Goal: Information Seeking & Learning: Learn about a topic

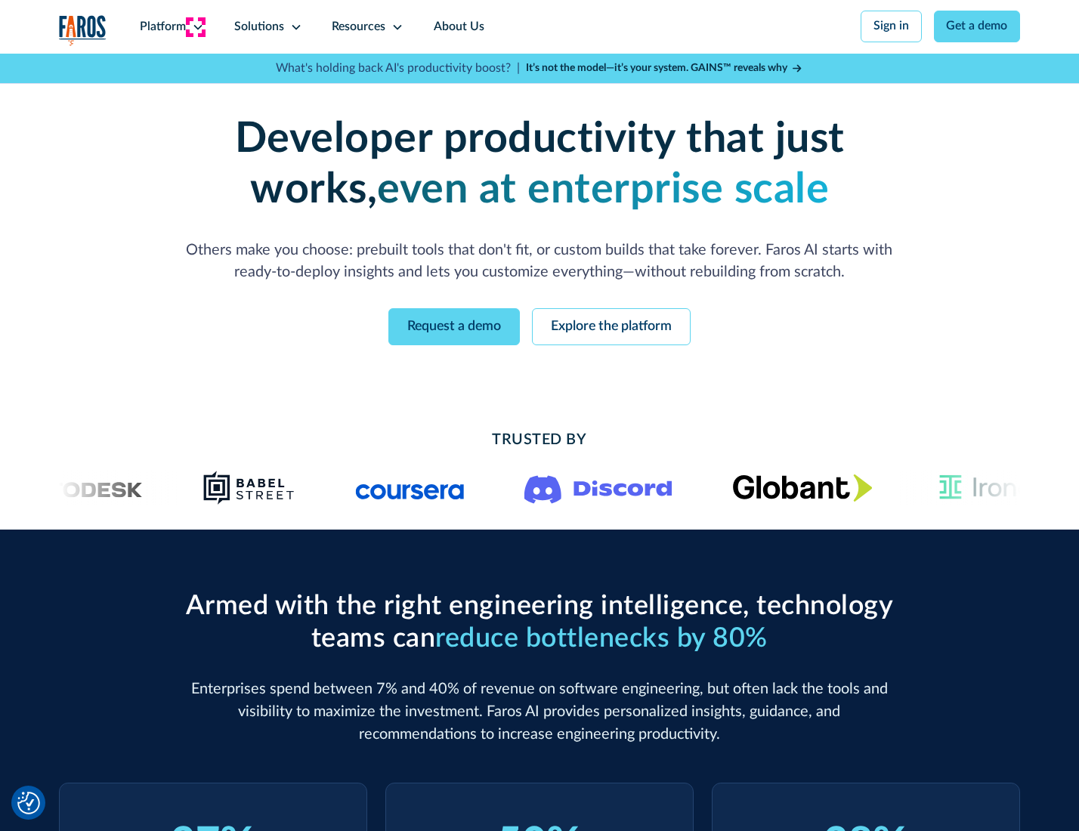
click at [196, 26] on icon at bounding box center [198, 27] width 12 height 12
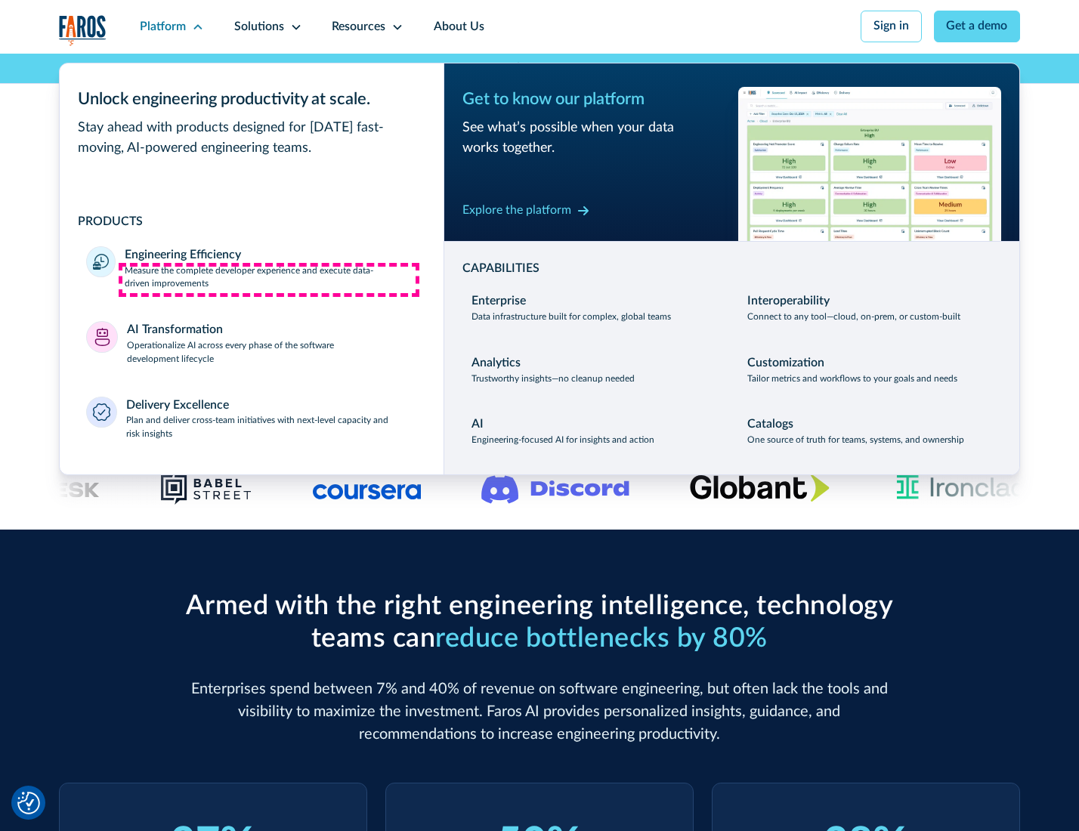
click at [269, 280] on p "Measure the complete developer experience and execute data-driven improvements" at bounding box center [271, 278] width 292 height 27
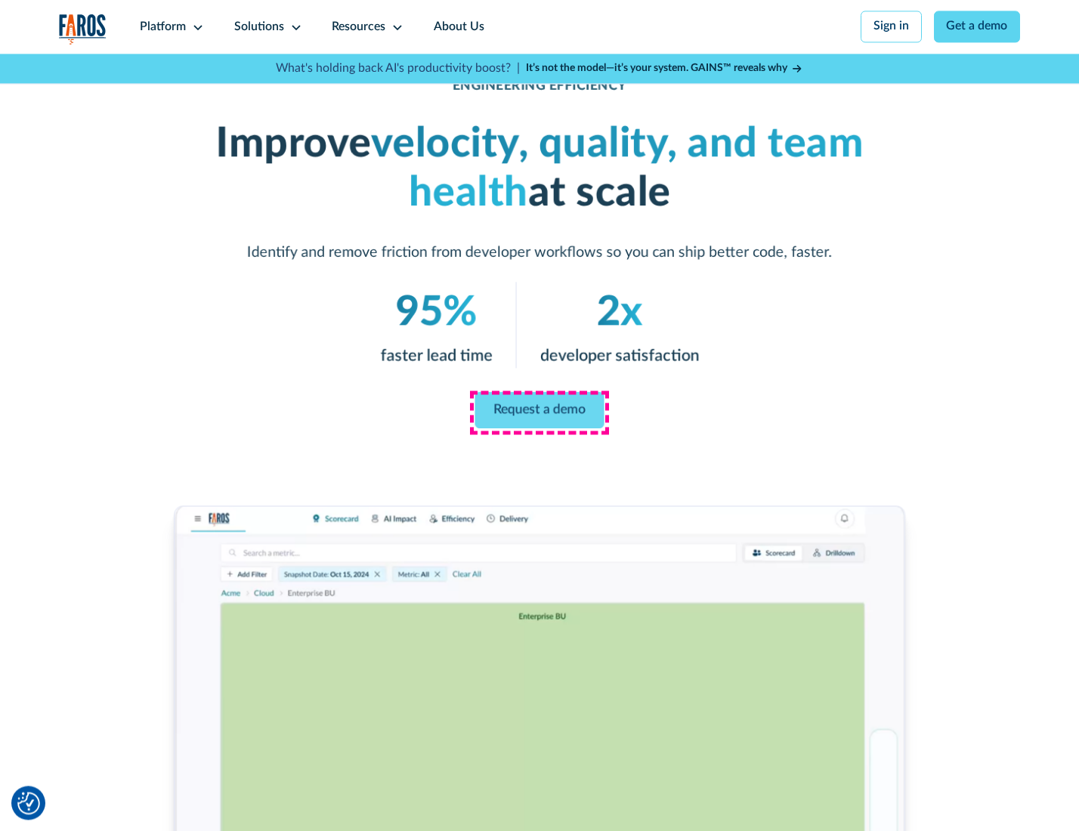
click at [539, 412] on link "Request a demo" at bounding box center [539, 410] width 129 height 36
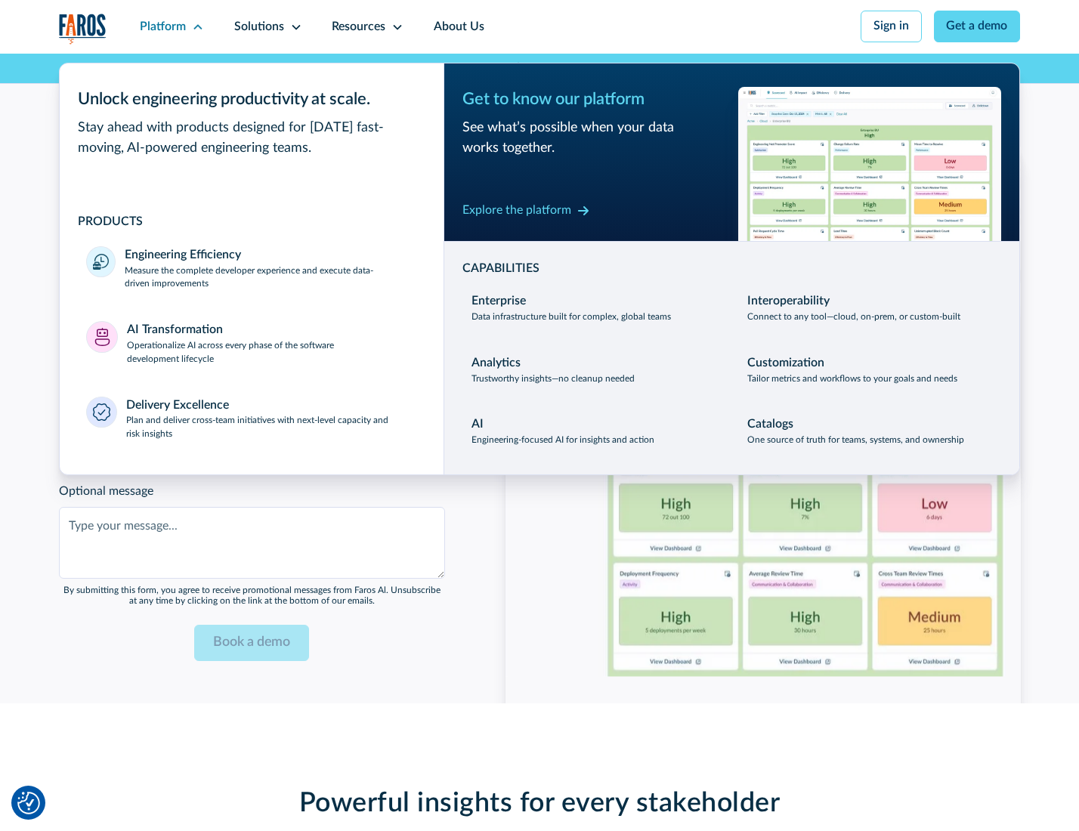
scroll to position [3290, 0]
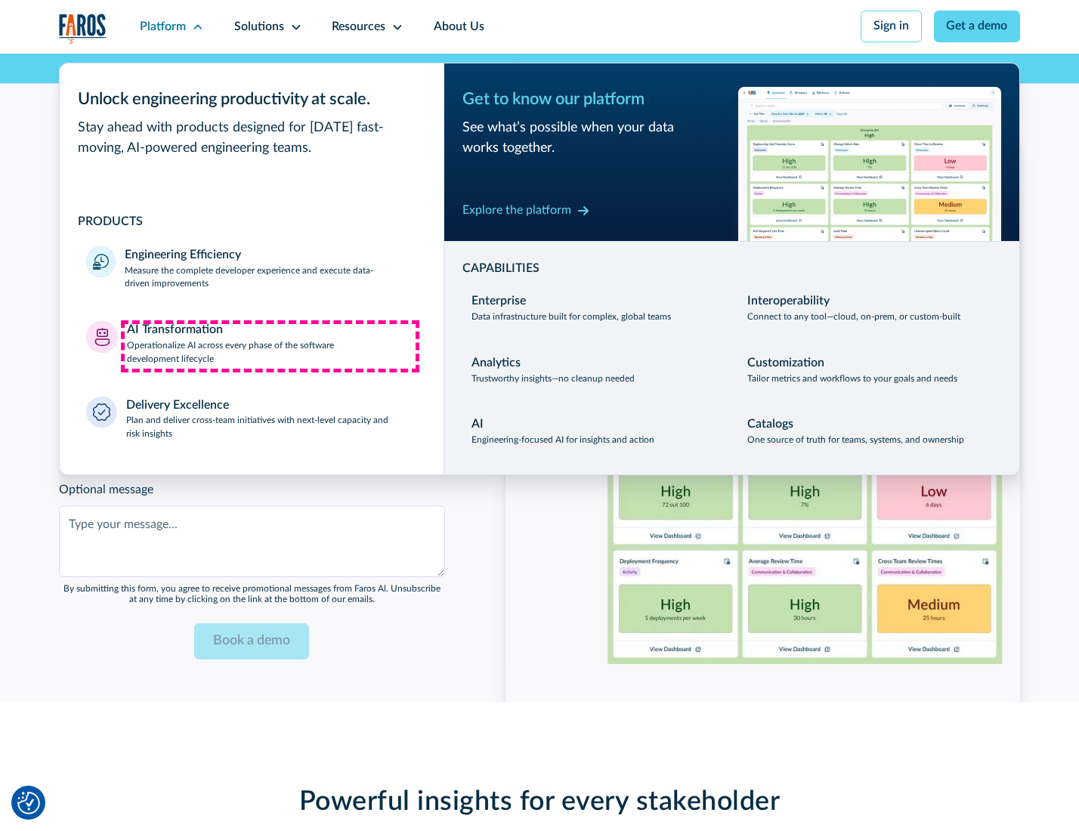
click at [270, 346] on p "Operationalize AI across every phase of the software development lifecycle" at bounding box center [272, 352] width 290 height 27
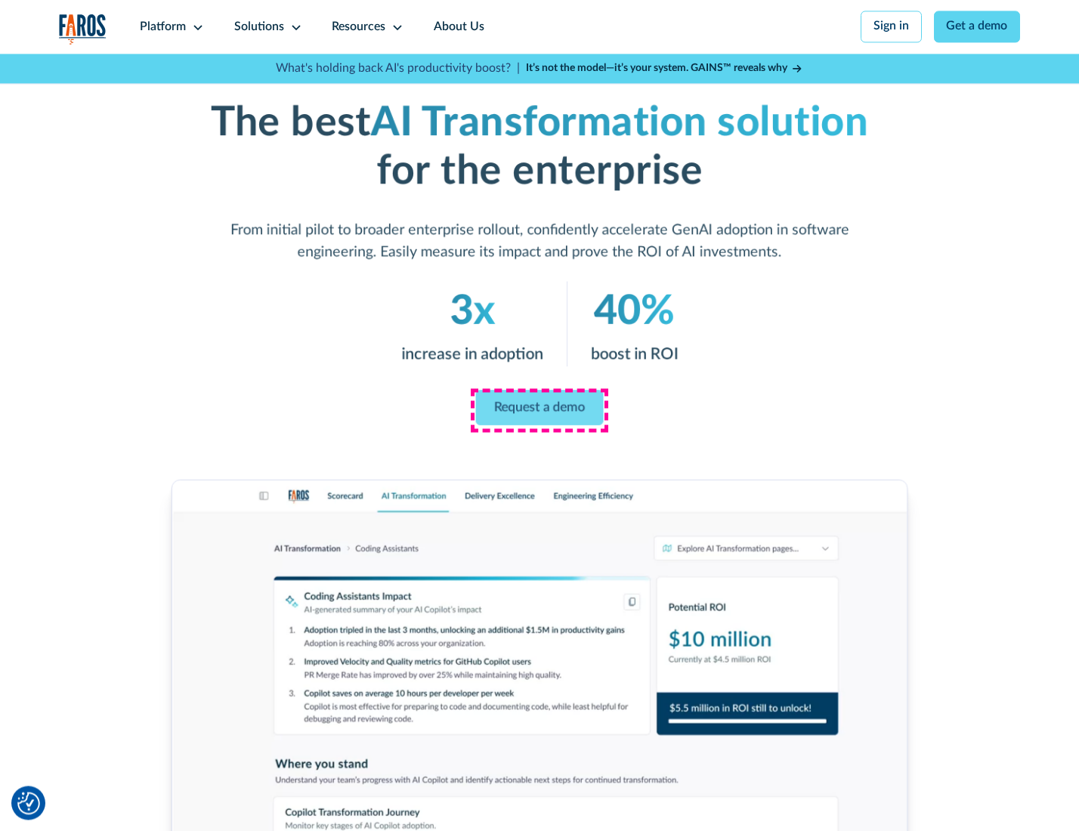
click at [539, 410] on link "Request a demo" at bounding box center [540, 408] width 128 height 36
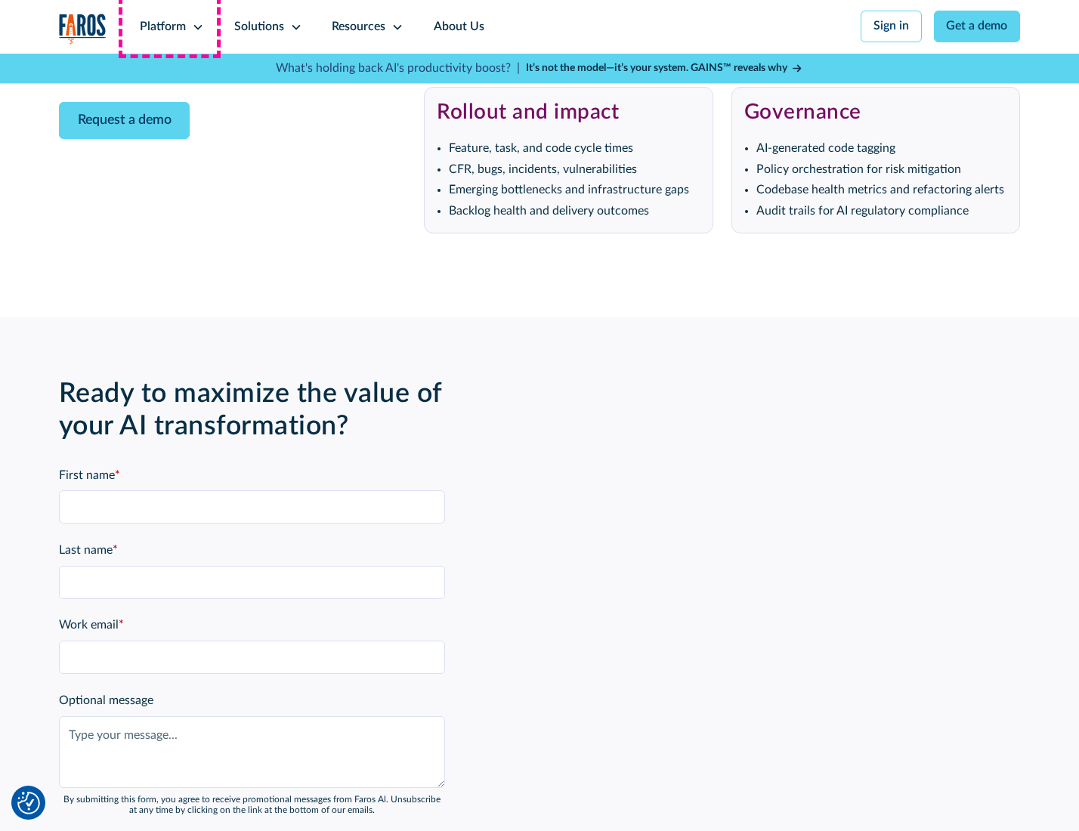
click at [169, 26] on div "Platform" at bounding box center [163, 27] width 46 height 18
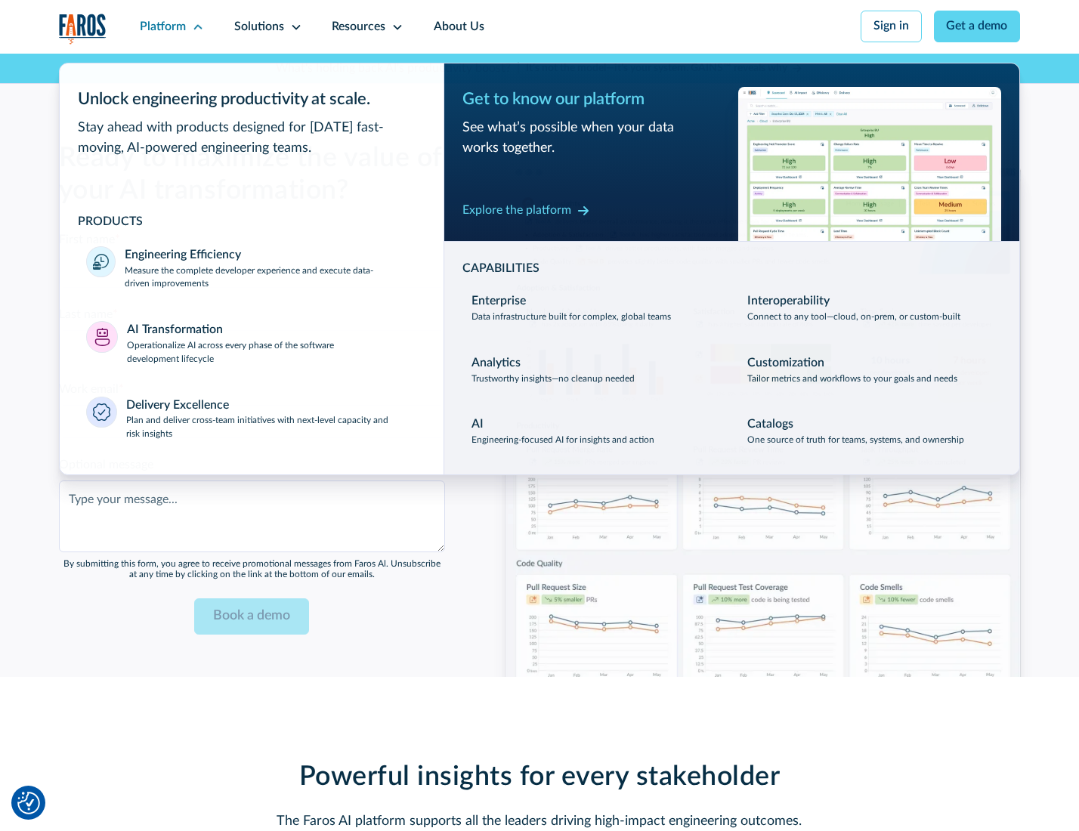
scroll to position [3654, 0]
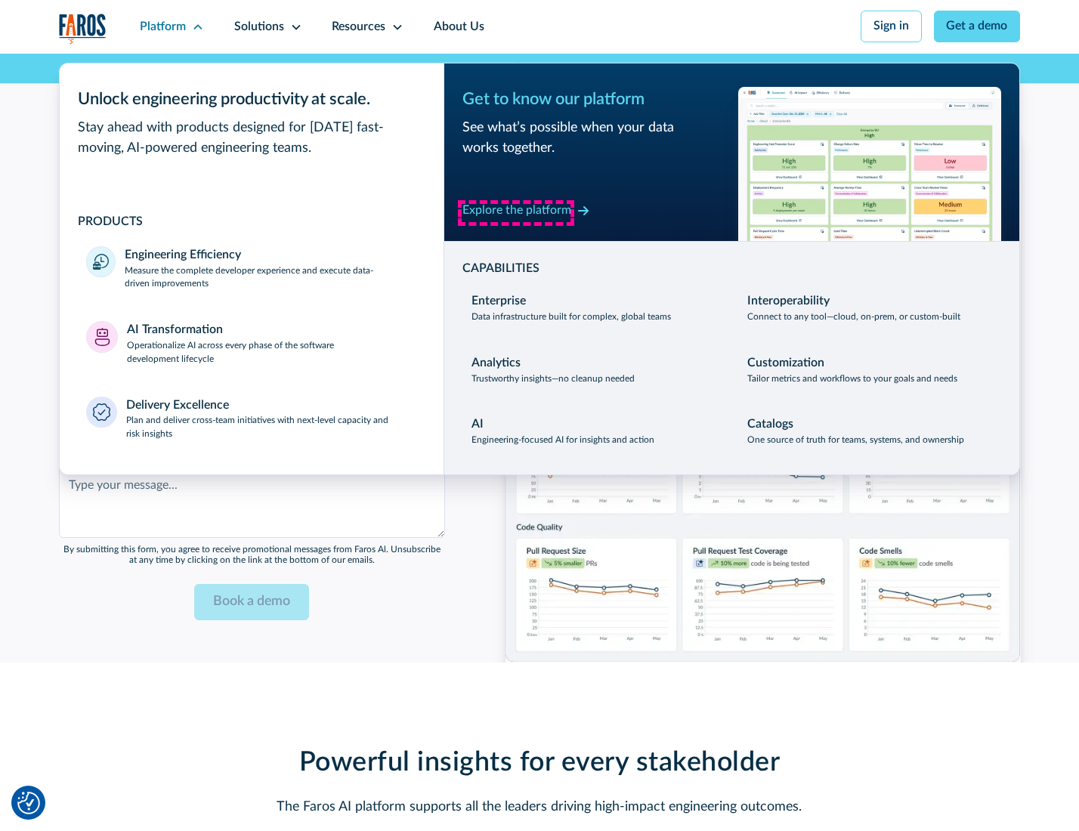
click at [516, 212] on div "Explore the platform" at bounding box center [517, 211] width 109 height 18
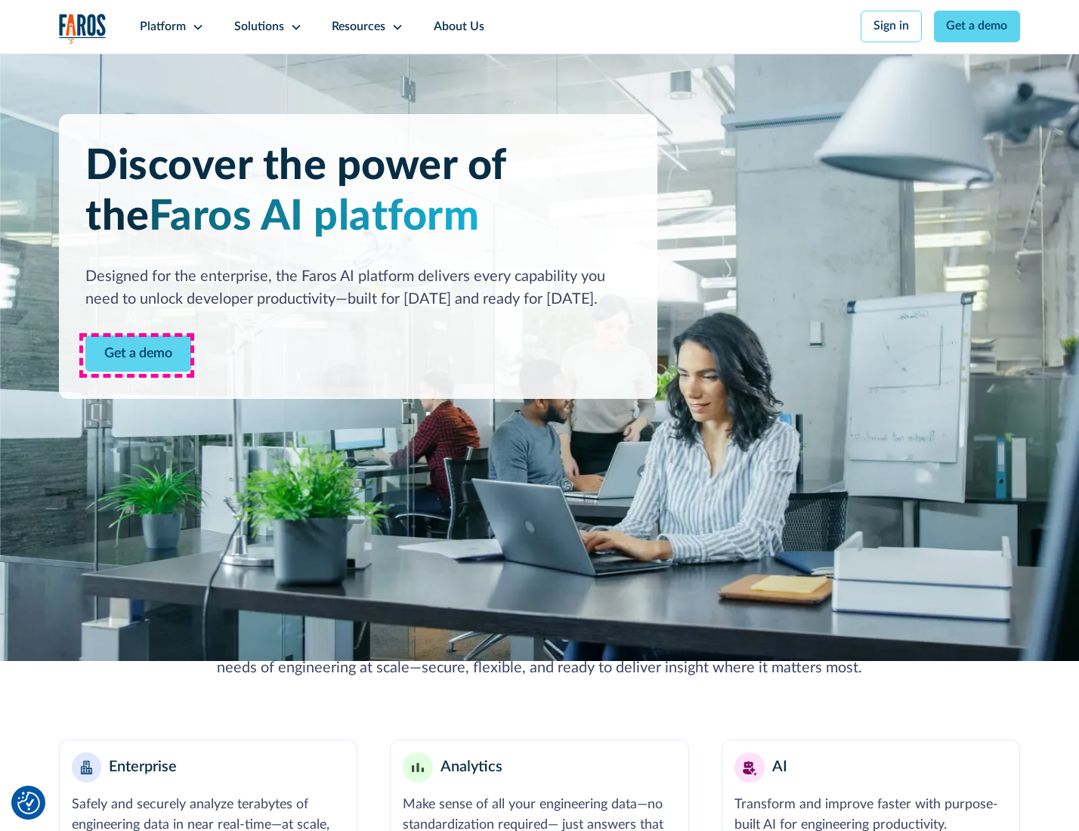
click at [137, 355] on link "Get a demo" at bounding box center [138, 354] width 106 height 37
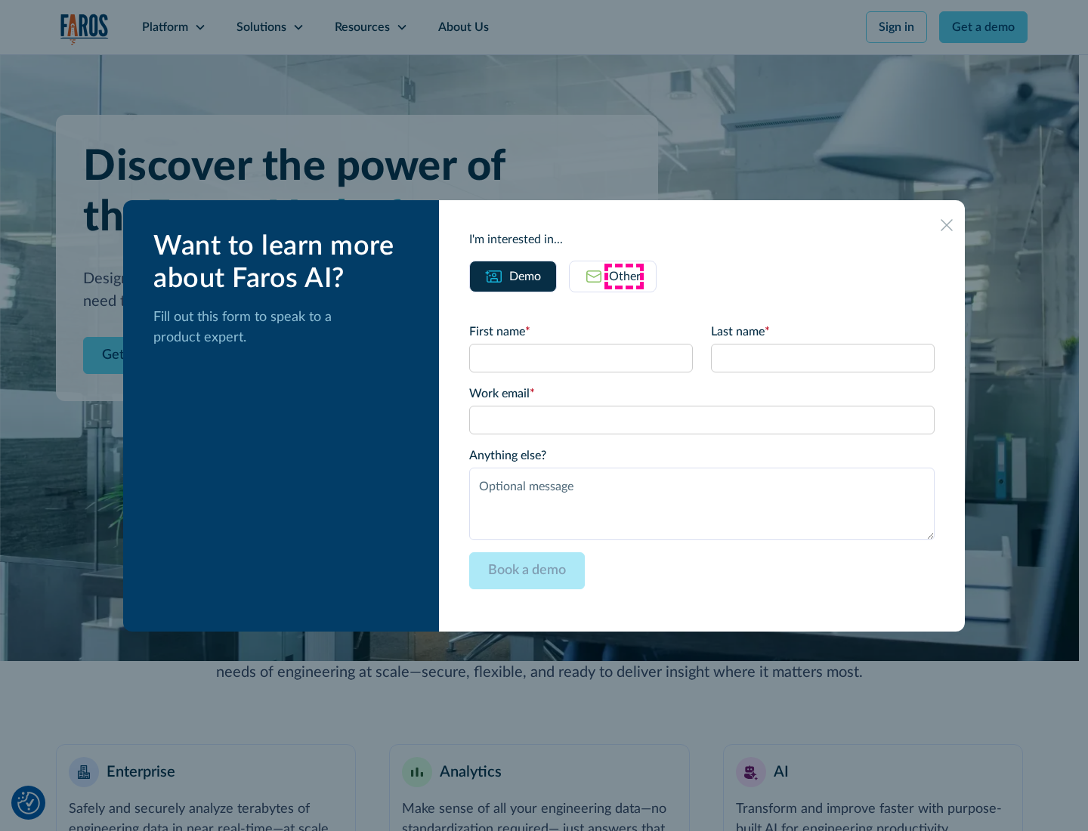
click at [624, 276] on div "Other" at bounding box center [625, 277] width 32 height 18
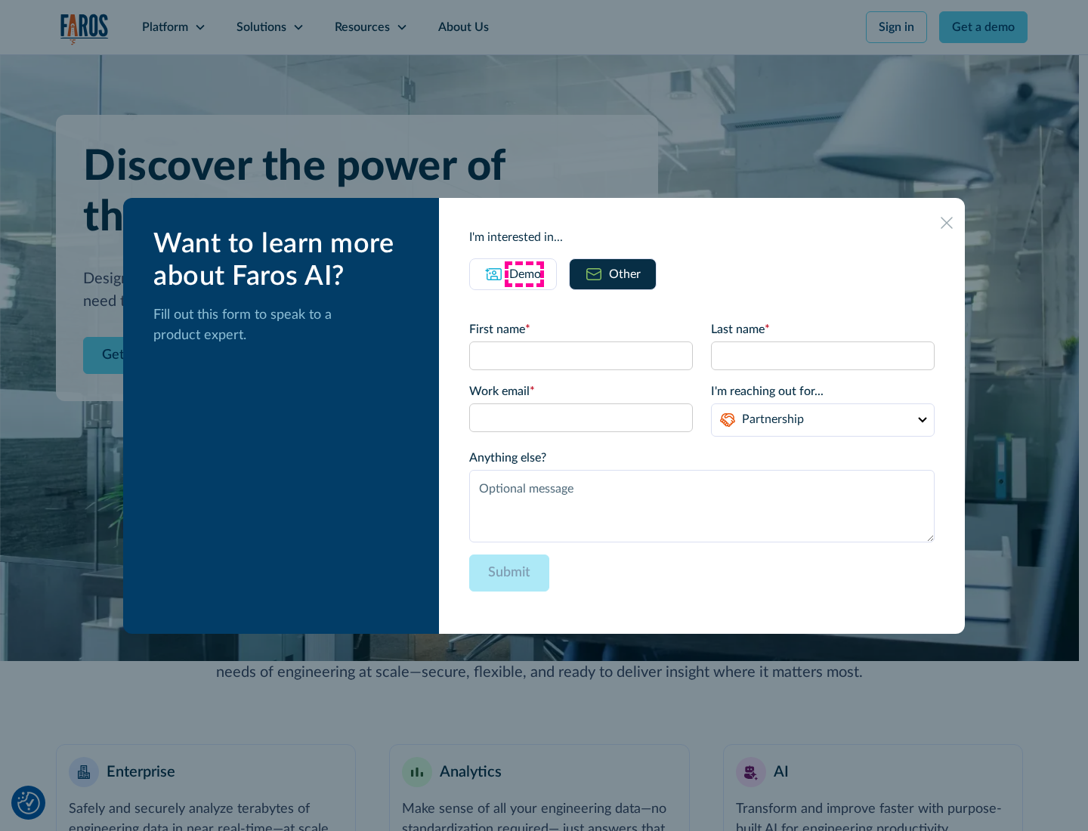
click at [524, 274] on div "Demo" at bounding box center [525, 274] width 32 height 18
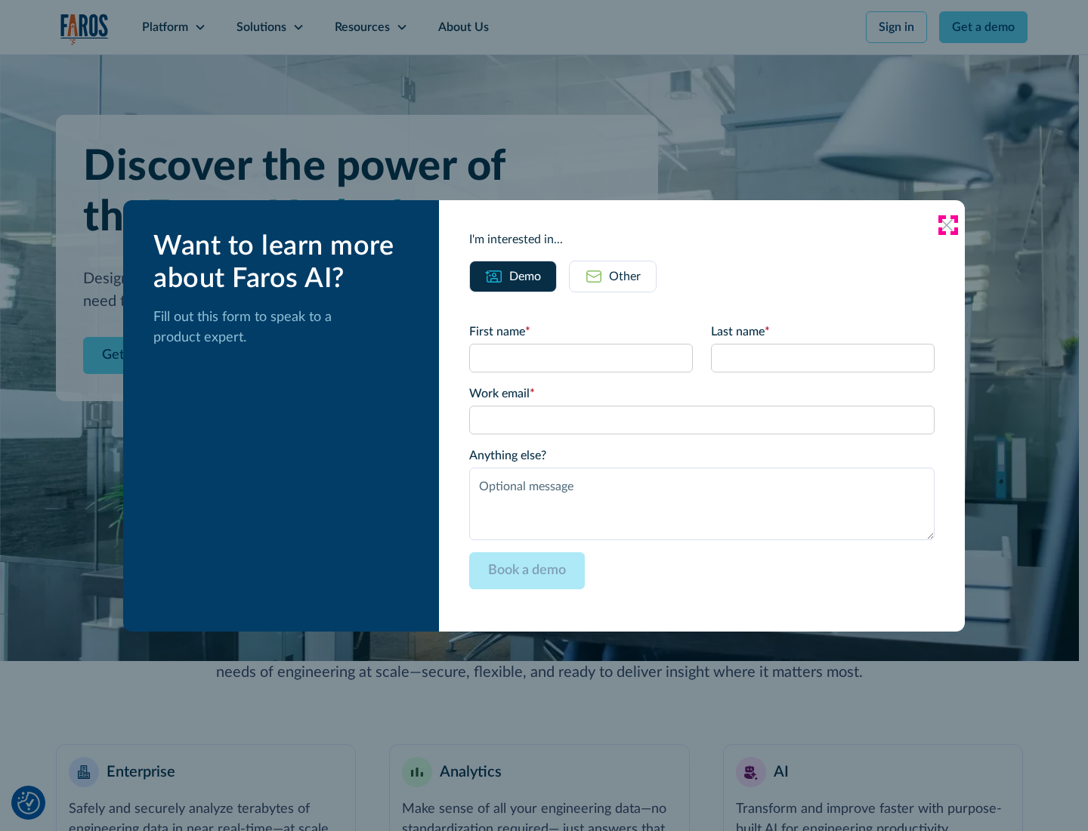
click at [948, 224] on icon at bounding box center [947, 225] width 12 height 12
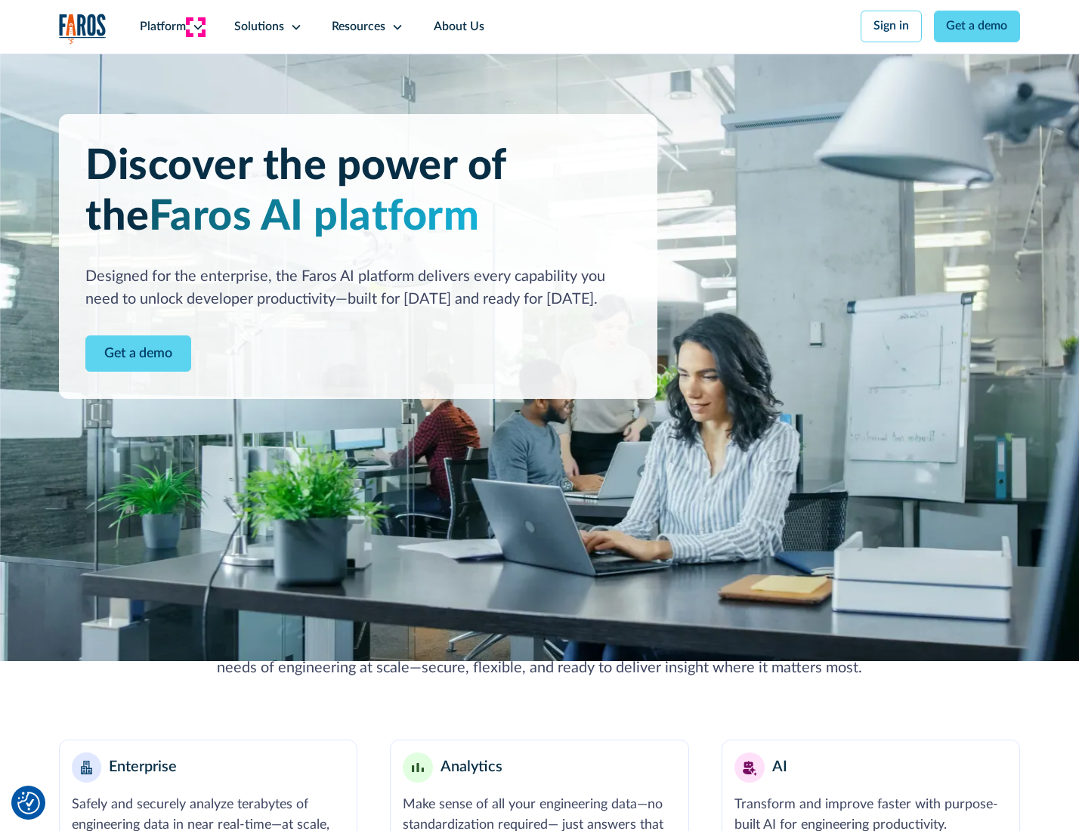
click at [196, 26] on icon at bounding box center [198, 27] width 12 height 12
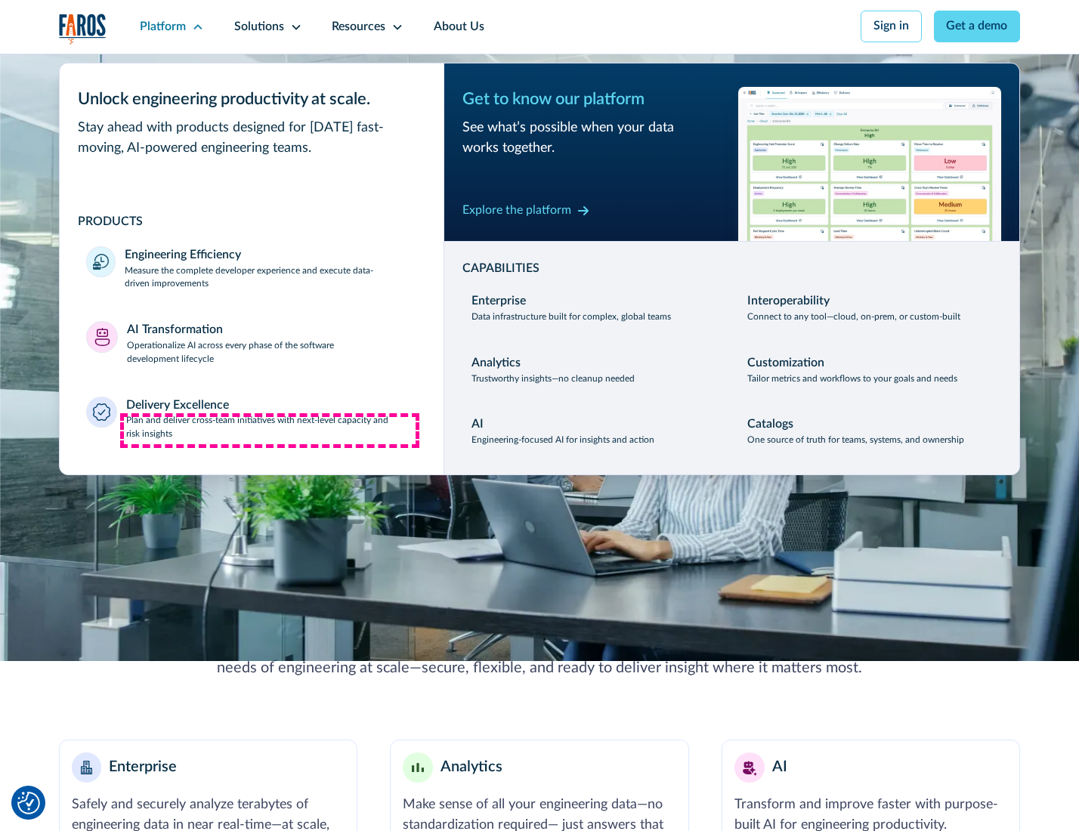
click at [270, 431] on p "Plan and deliver cross-team initiatives with next-level capacity and risk insig…" at bounding box center [271, 427] width 291 height 27
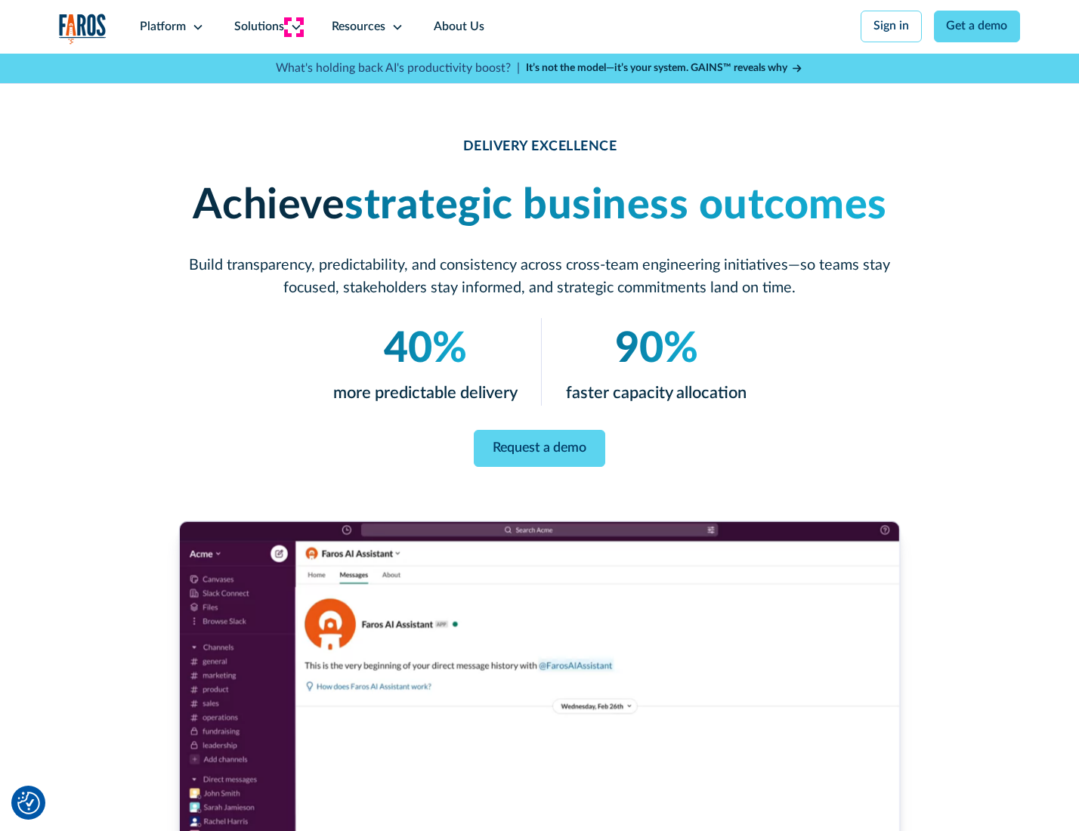
click at [293, 26] on icon at bounding box center [296, 27] width 12 height 12
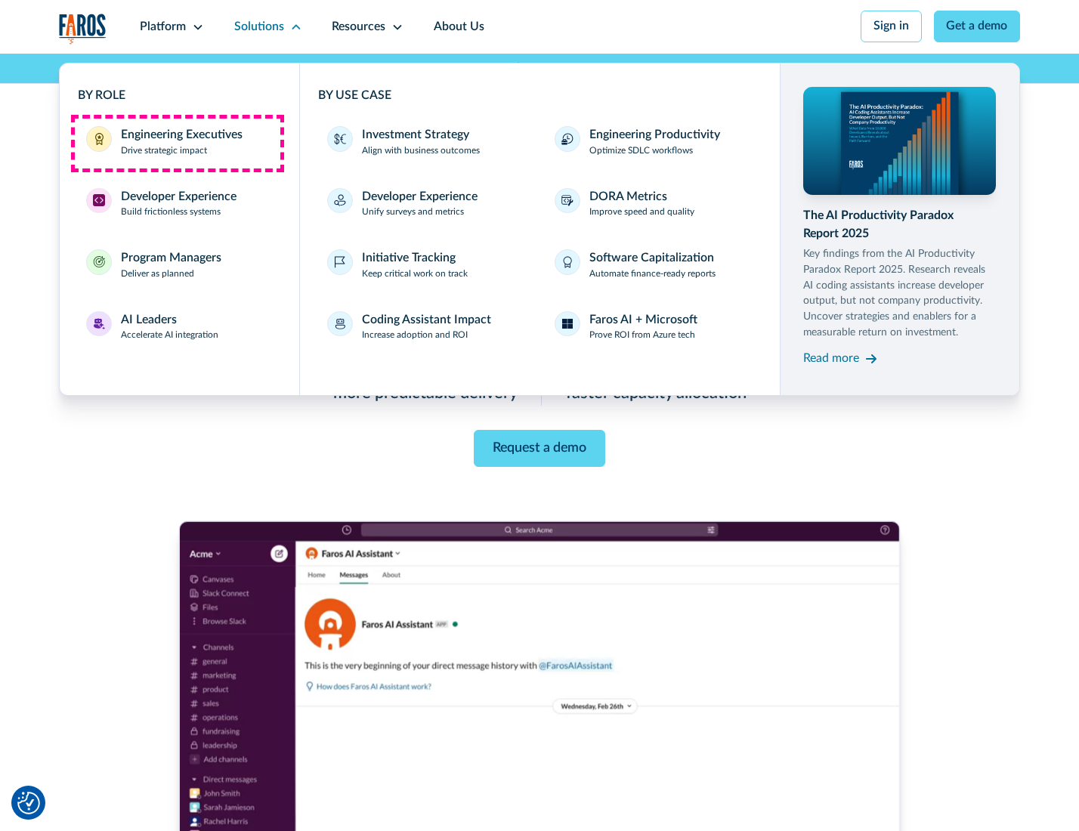
click at [177, 143] on div "Engineering Executives" at bounding box center [182, 135] width 122 height 18
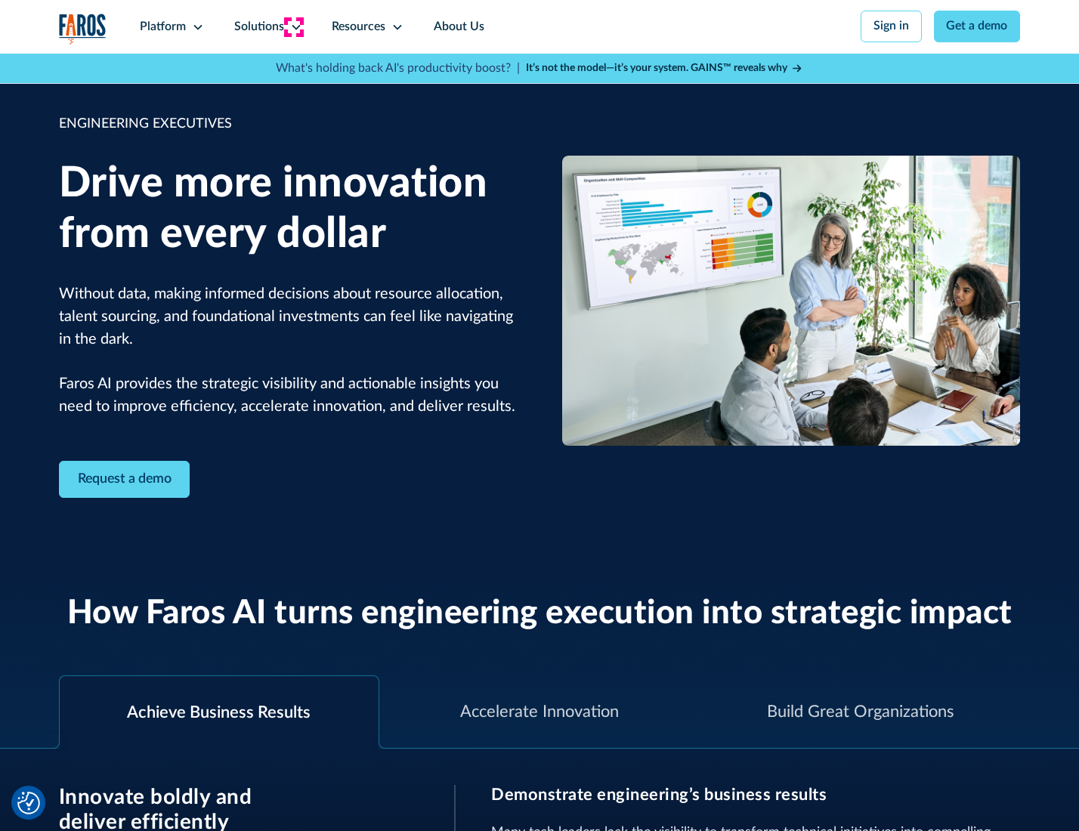
click at [293, 26] on icon at bounding box center [296, 27] width 12 height 12
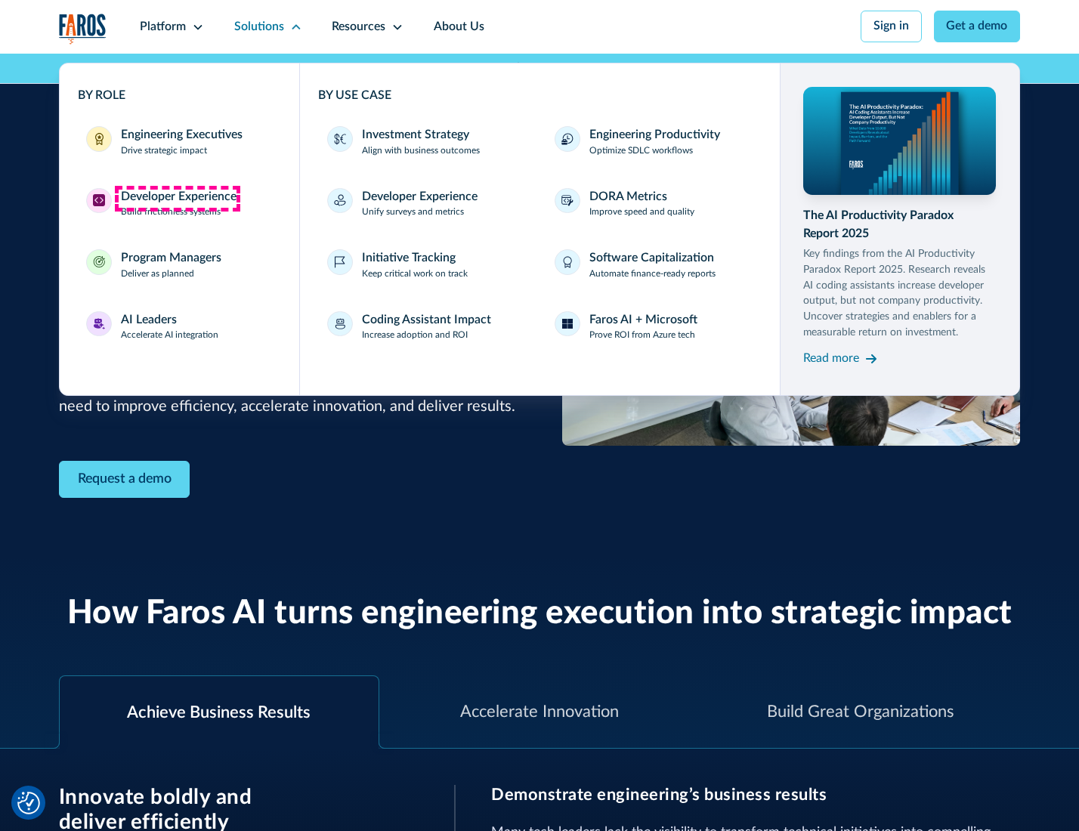
click at [177, 198] on div "Developer Experience" at bounding box center [179, 197] width 116 height 18
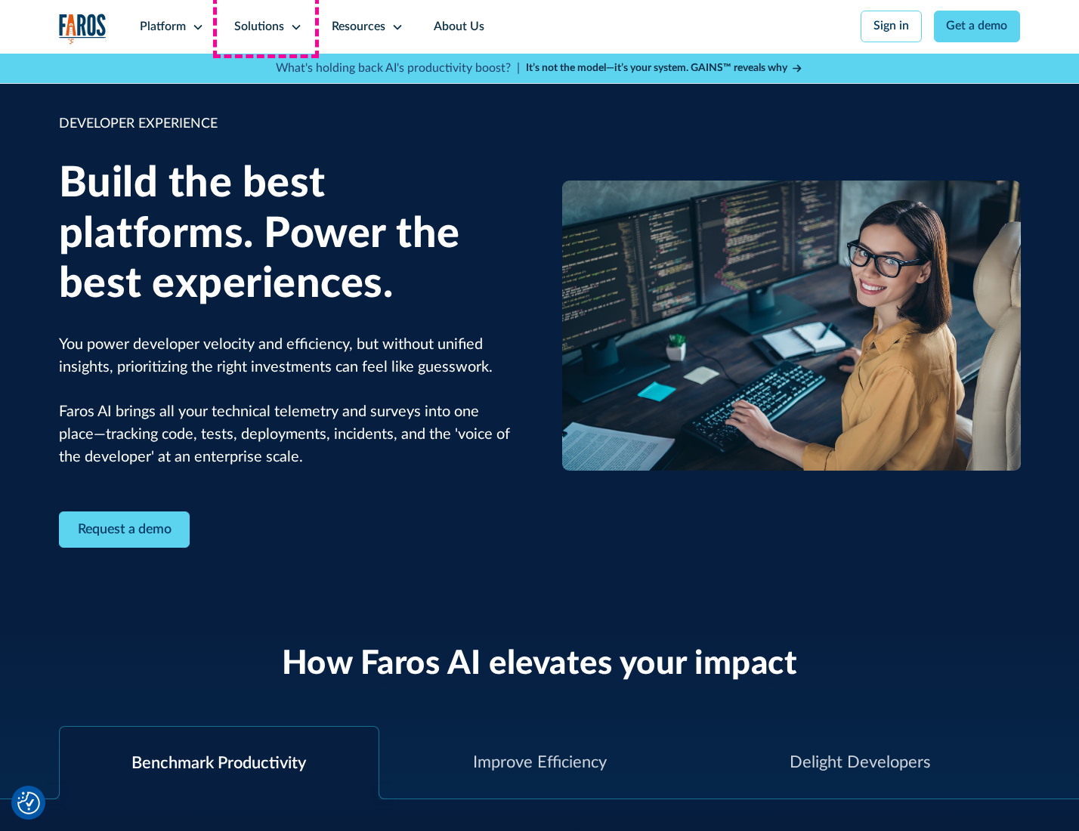
click at [266, 26] on div "Solutions" at bounding box center [259, 27] width 50 height 18
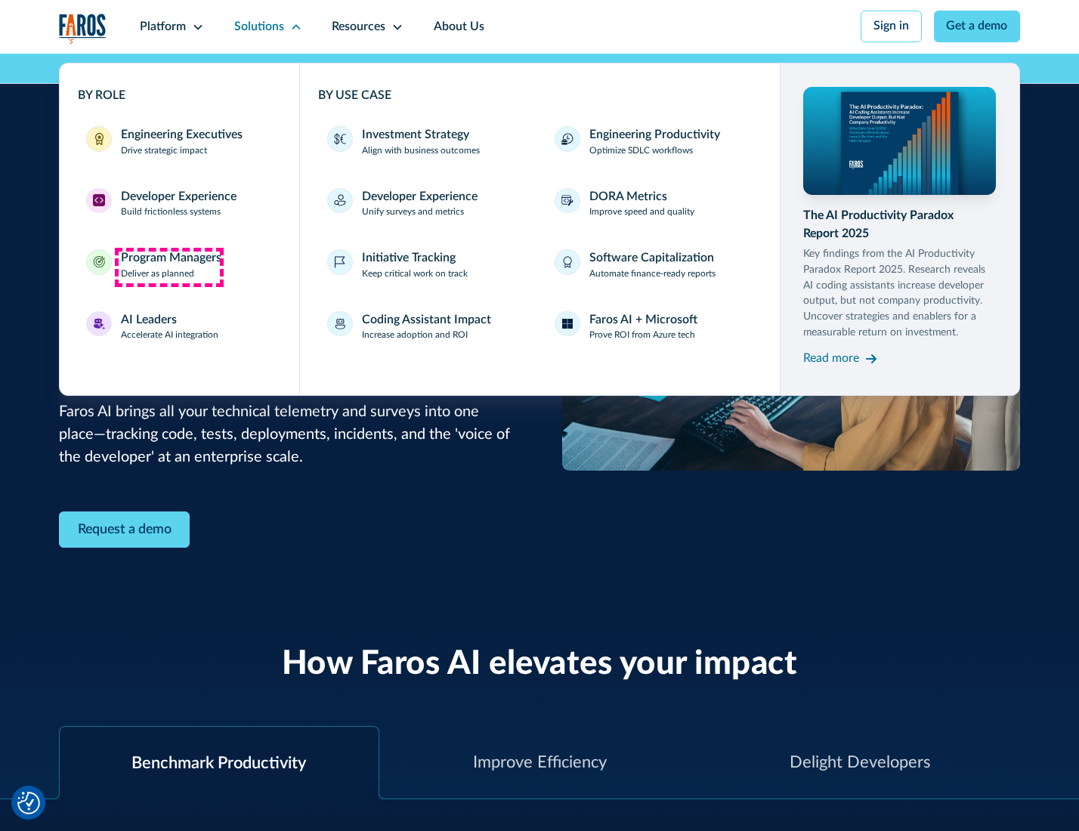
click at [169, 267] on div "Program Managers" at bounding box center [171, 258] width 101 height 18
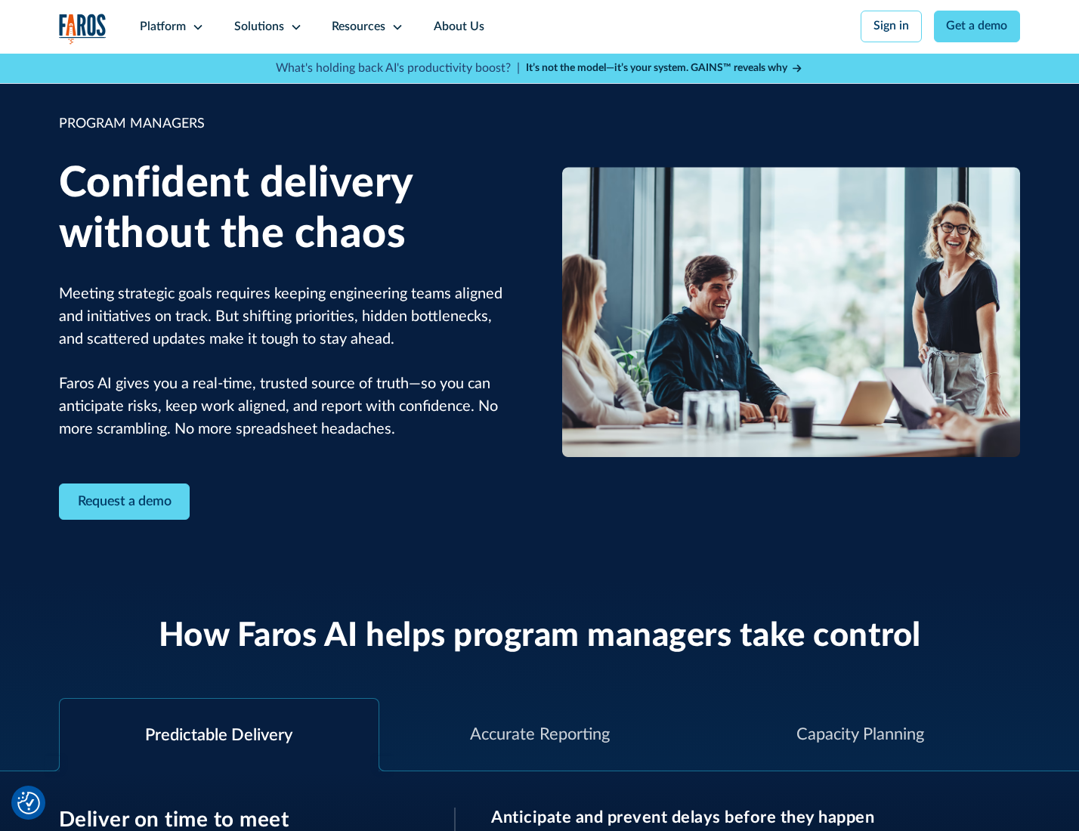
click at [293, 27] on icon at bounding box center [296, 27] width 12 height 12
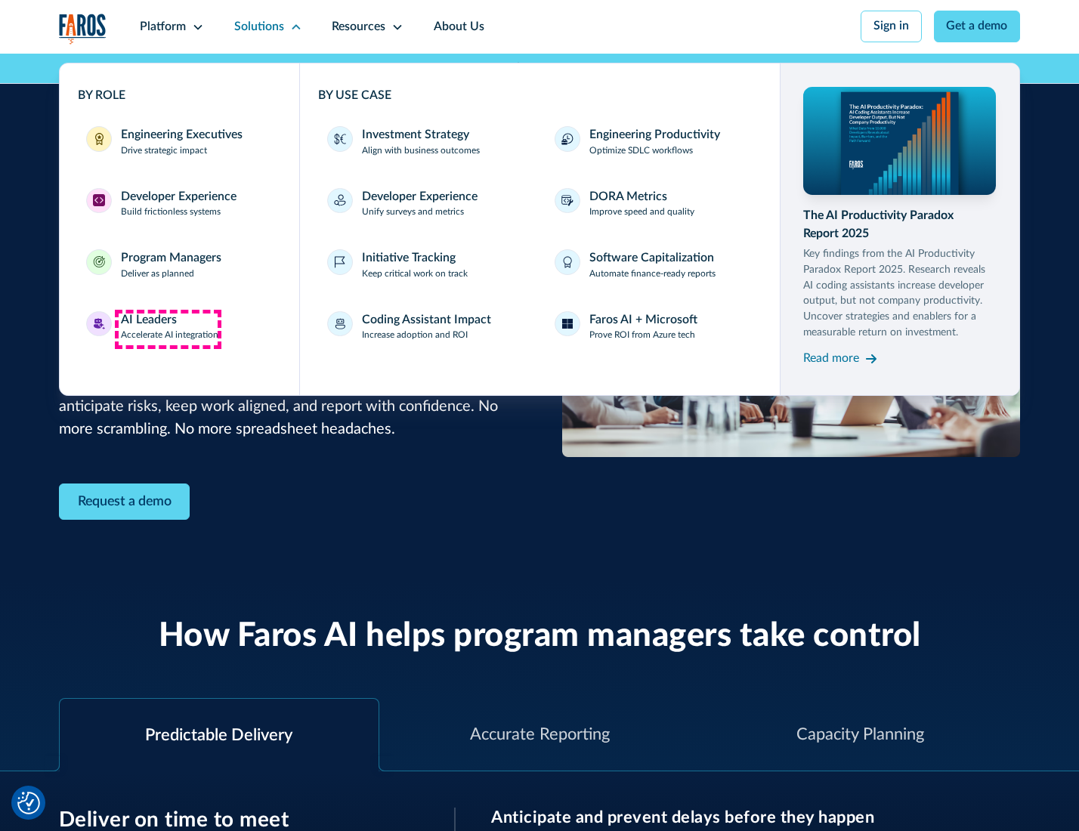
click at [168, 329] on div "AI Leaders" at bounding box center [149, 320] width 56 height 18
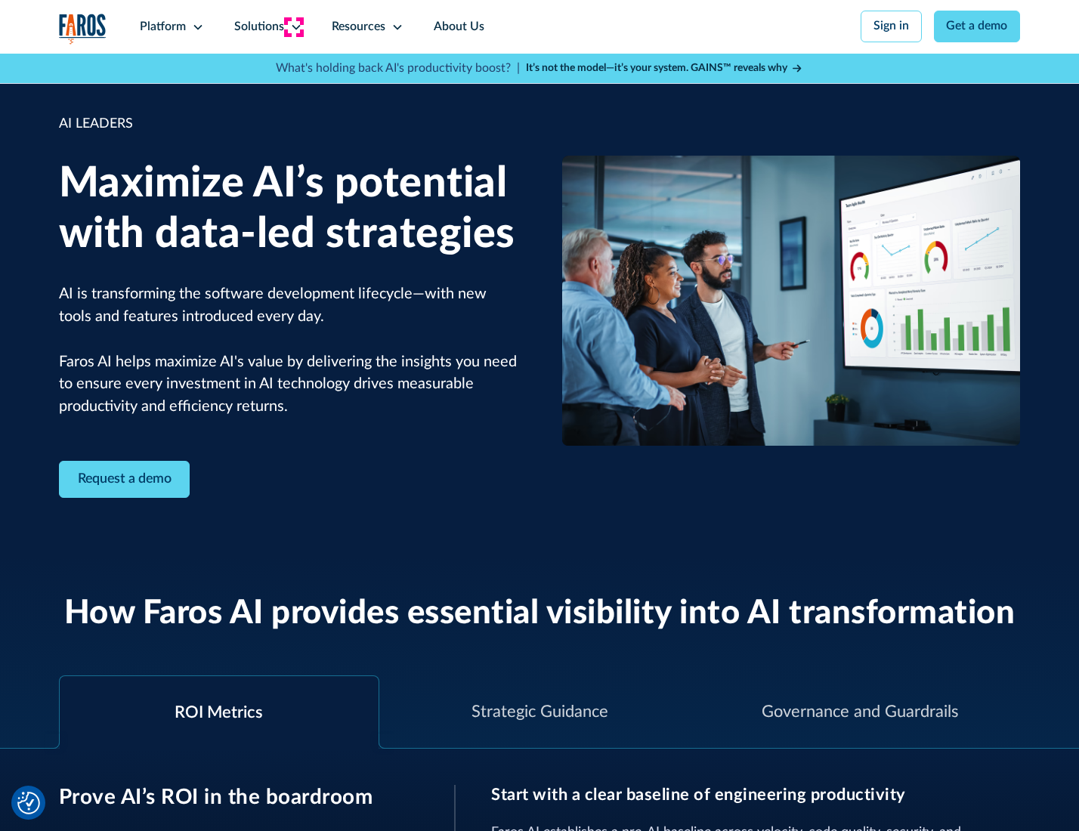
click at [293, 26] on icon at bounding box center [296, 27] width 12 height 12
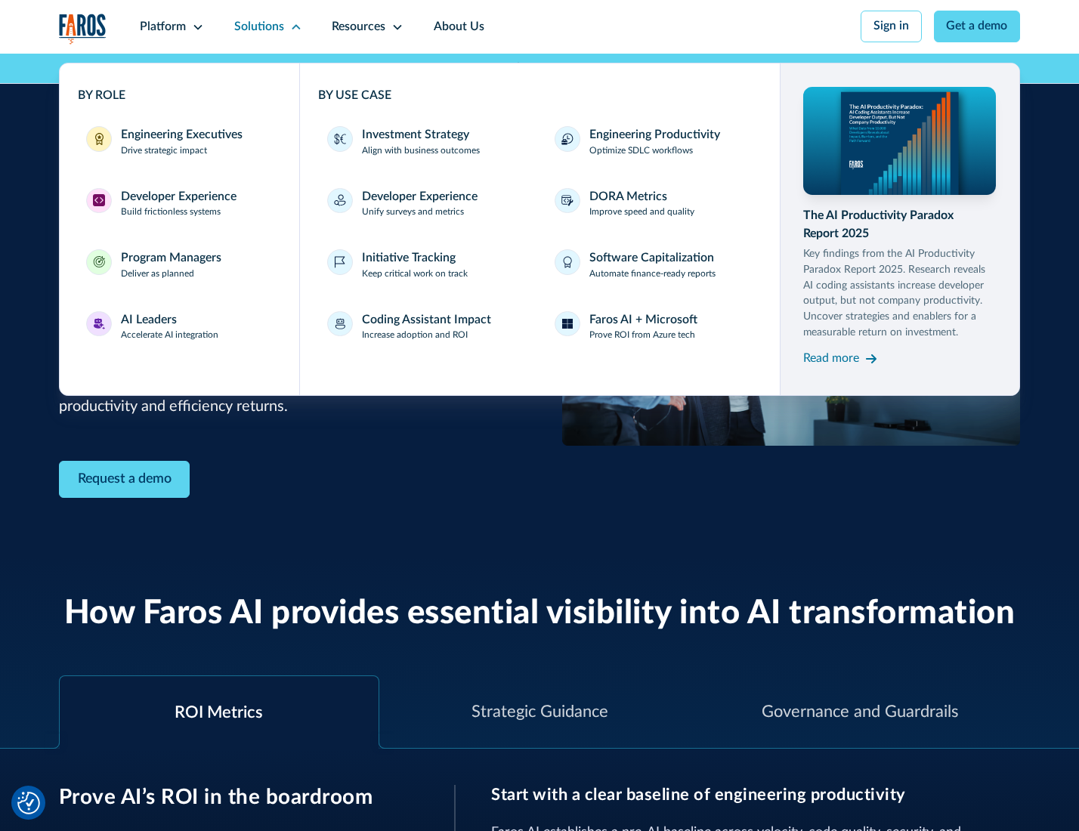
click at [414, 136] on div "Investment Strategy" at bounding box center [415, 135] width 107 height 18
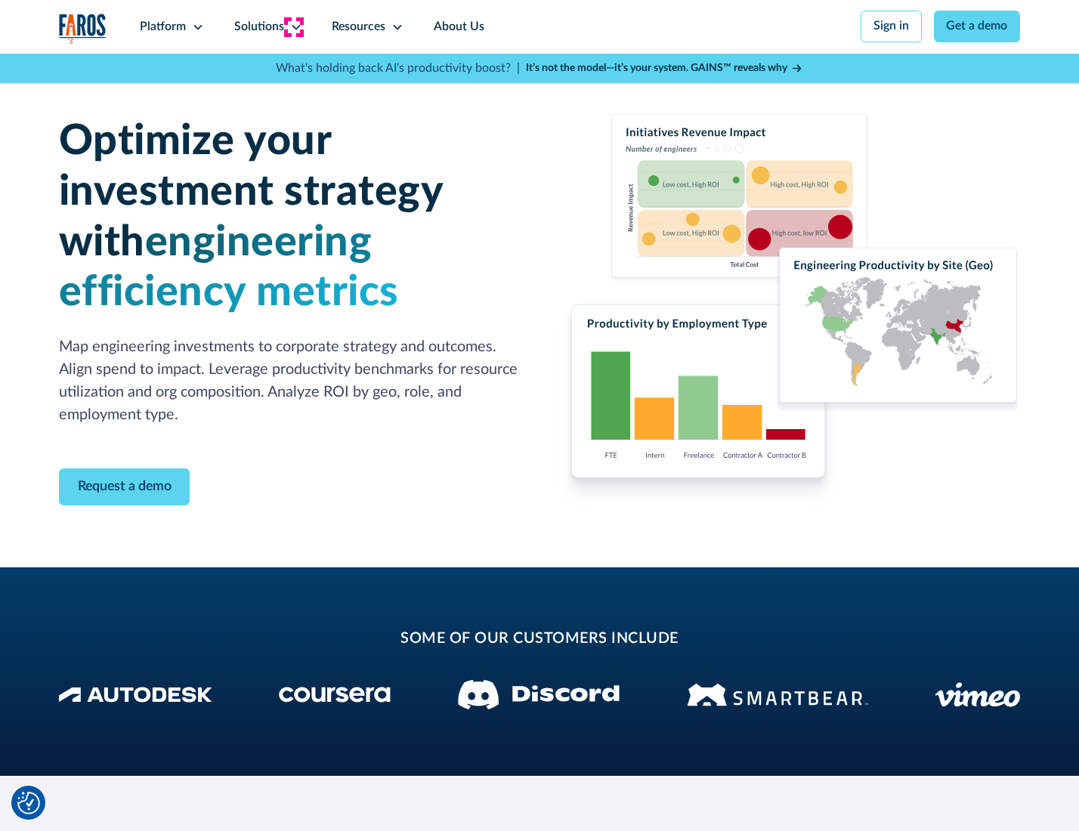
click at [293, 26] on icon at bounding box center [296, 27] width 12 height 12
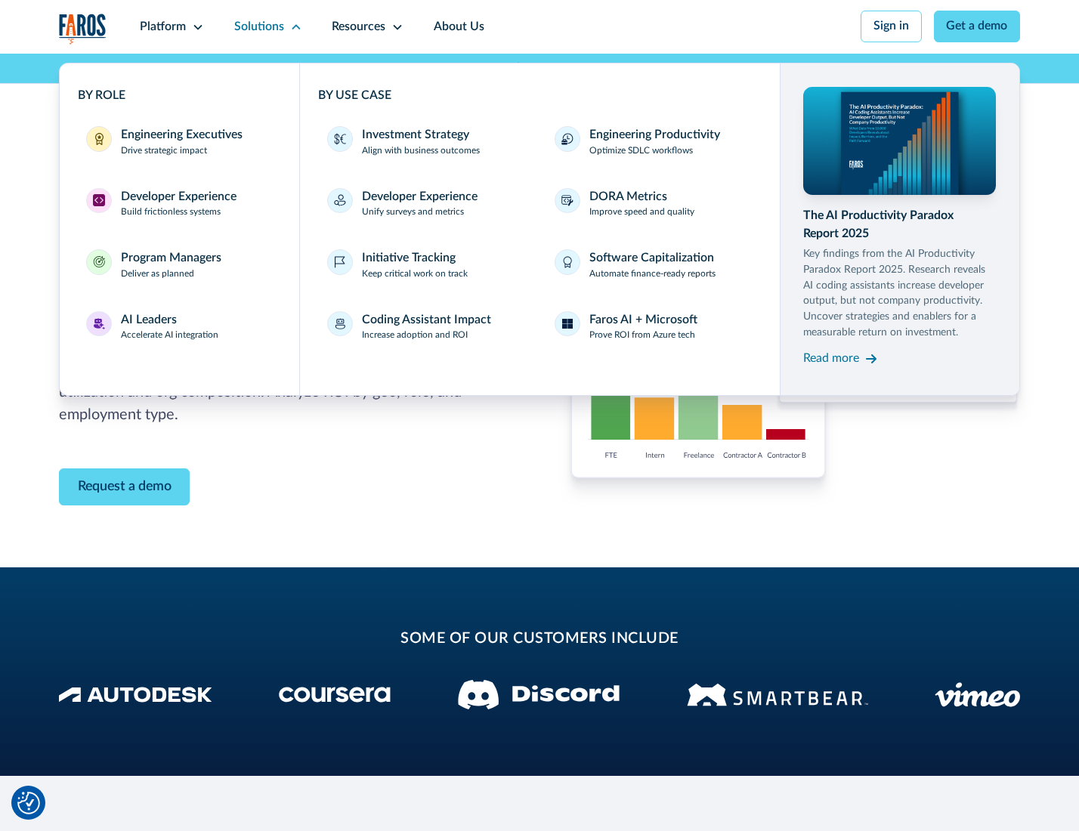
click at [643, 338] on p "Prove ROI from Azure tech" at bounding box center [643, 336] width 106 height 14
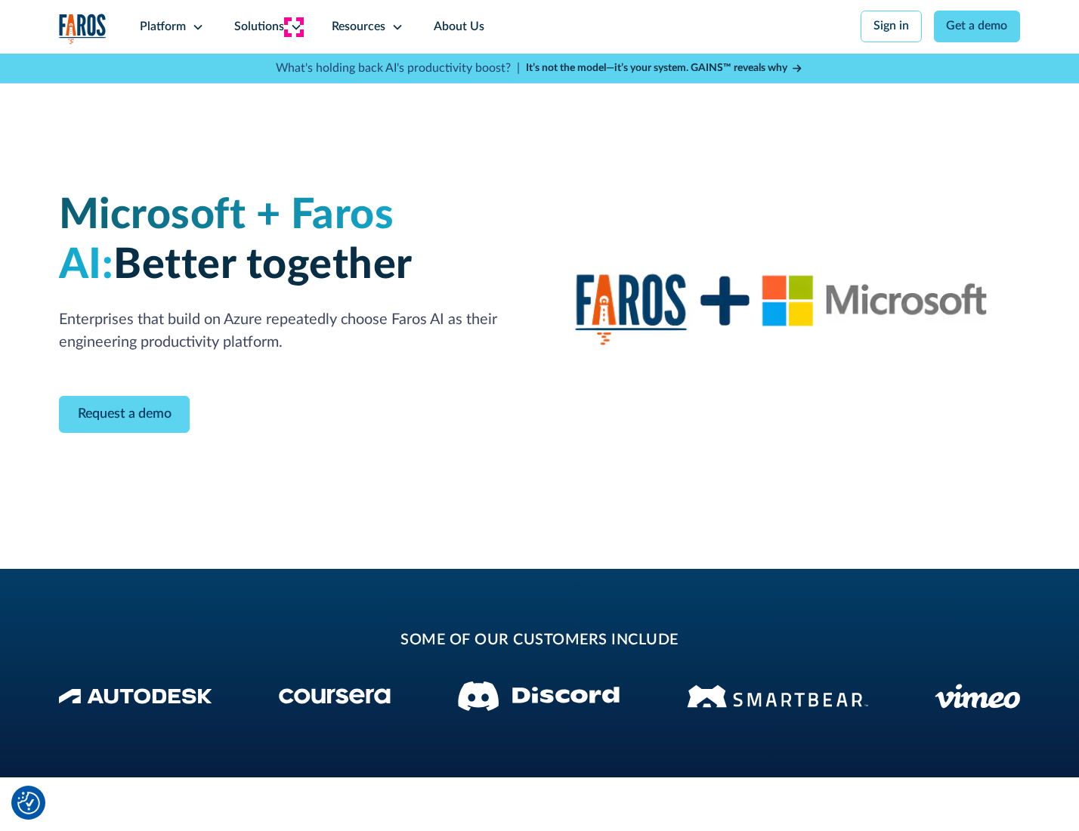
click at [293, 26] on icon at bounding box center [296, 27] width 12 height 12
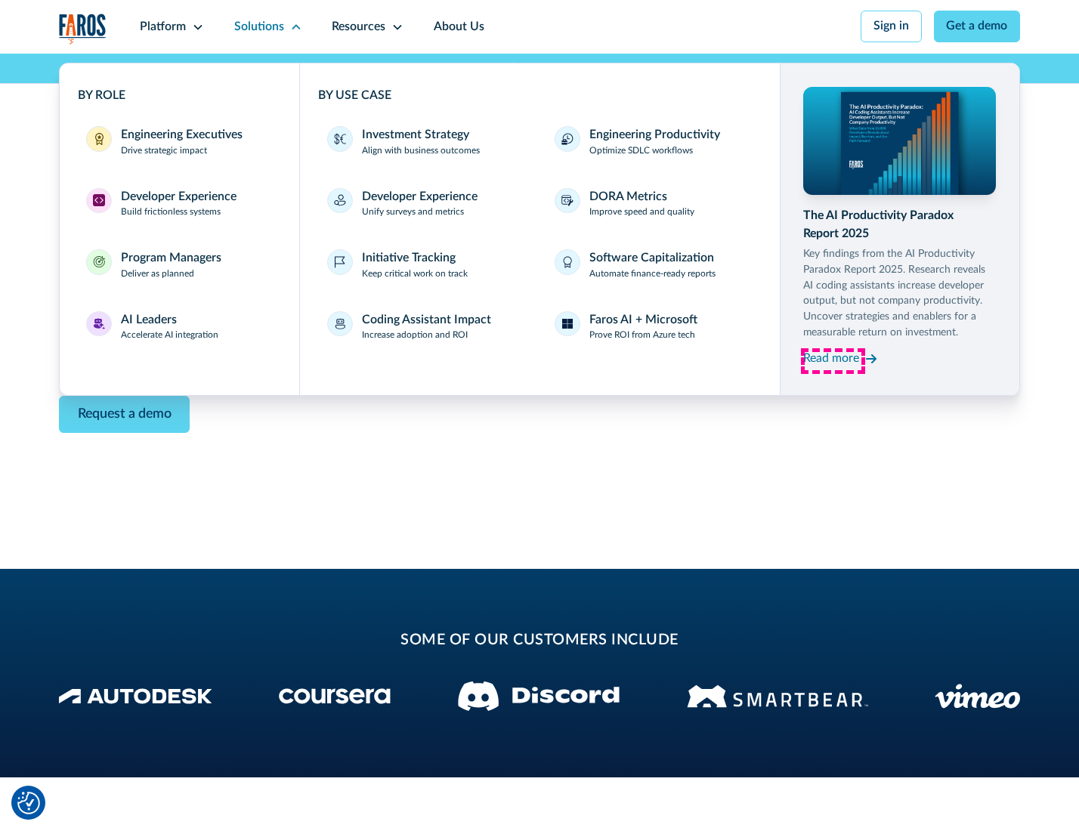
click at [833, 361] on div "Read more" at bounding box center [831, 359] width 56 height 18
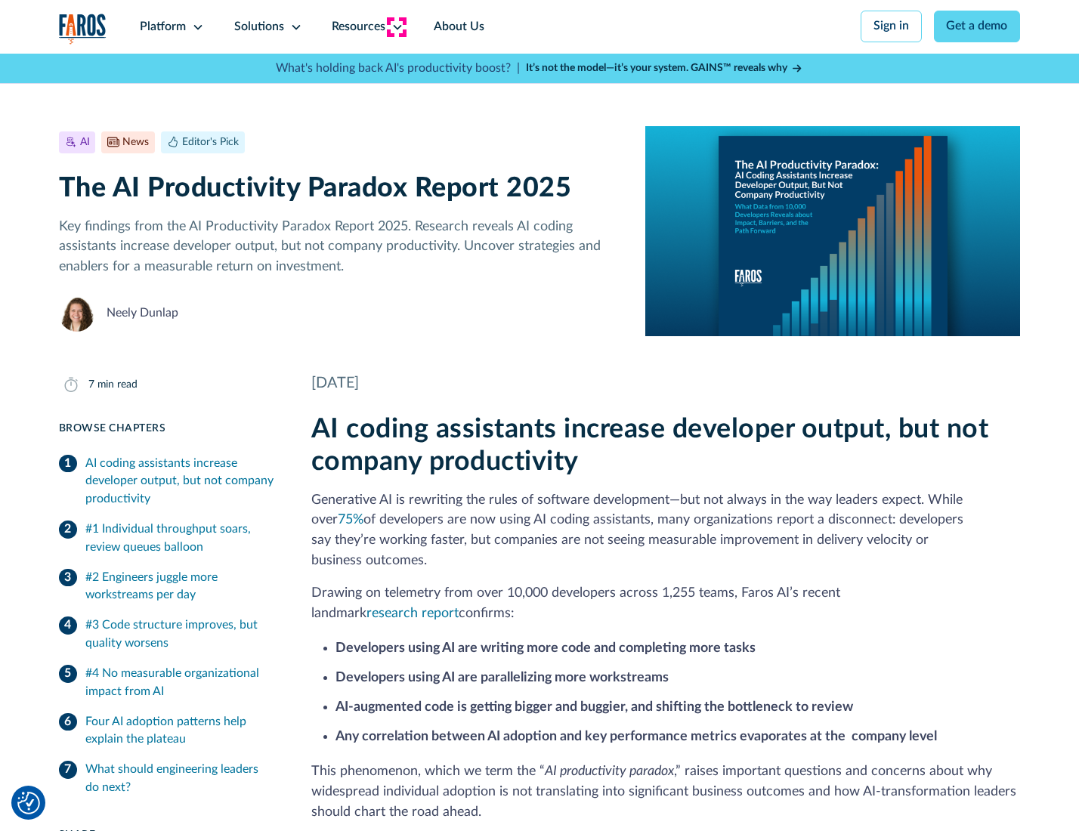
click at [396, 26] on icon at bounding box center [398, 27] width 12 height 12
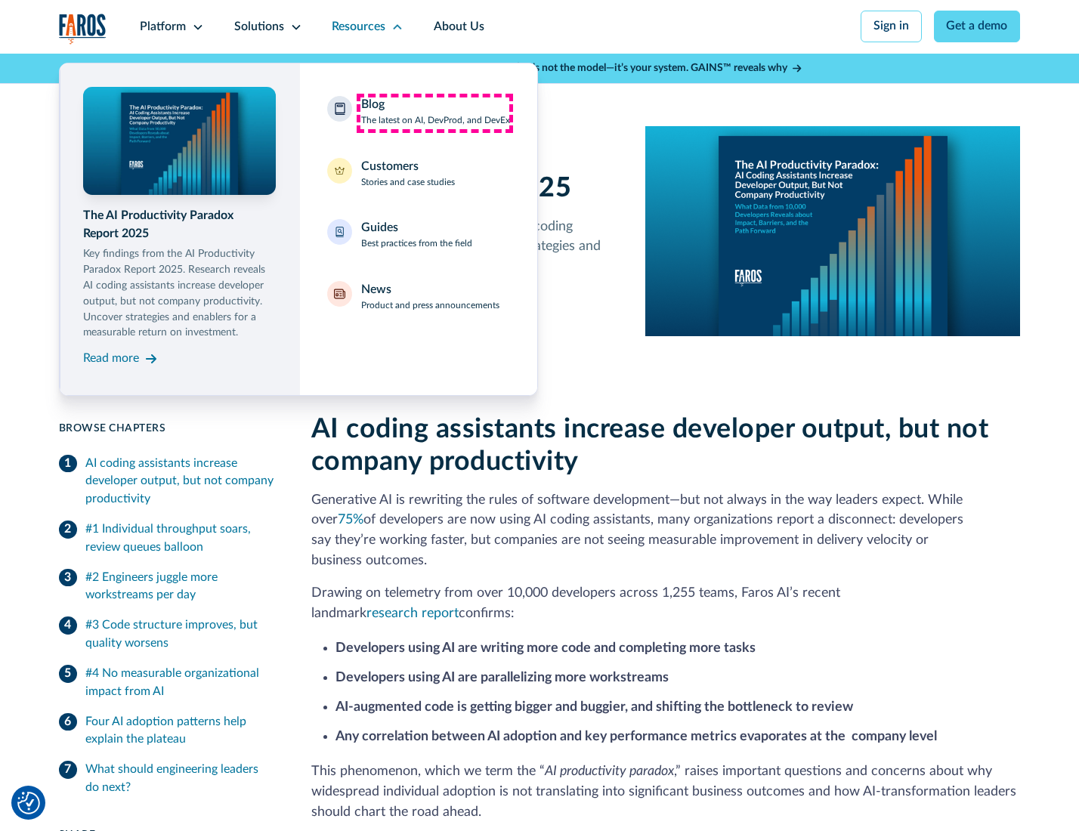
click at [435, 113] on div "Blog The latest on AI, DevProd, and DevEx" at bounding box center [435, 112] width 149 height 32
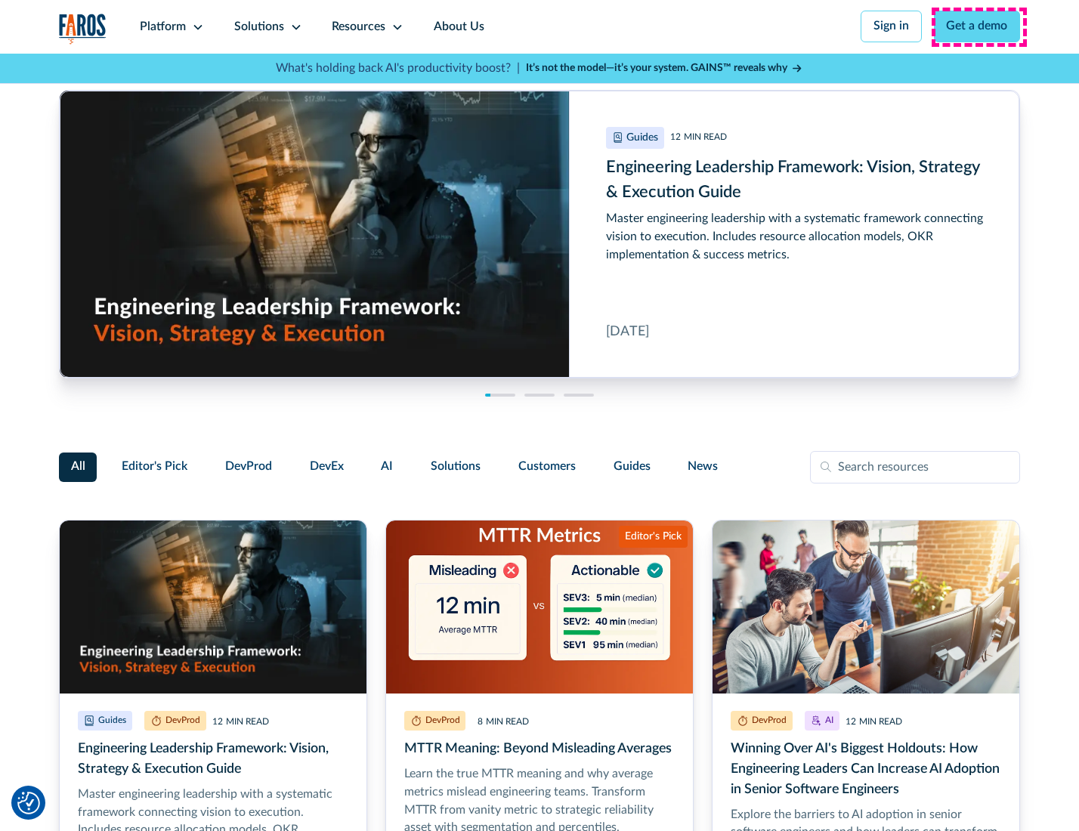
click at [979, 26] on link "Get a demo" at bounding box center [977, 27] width 87 height 32
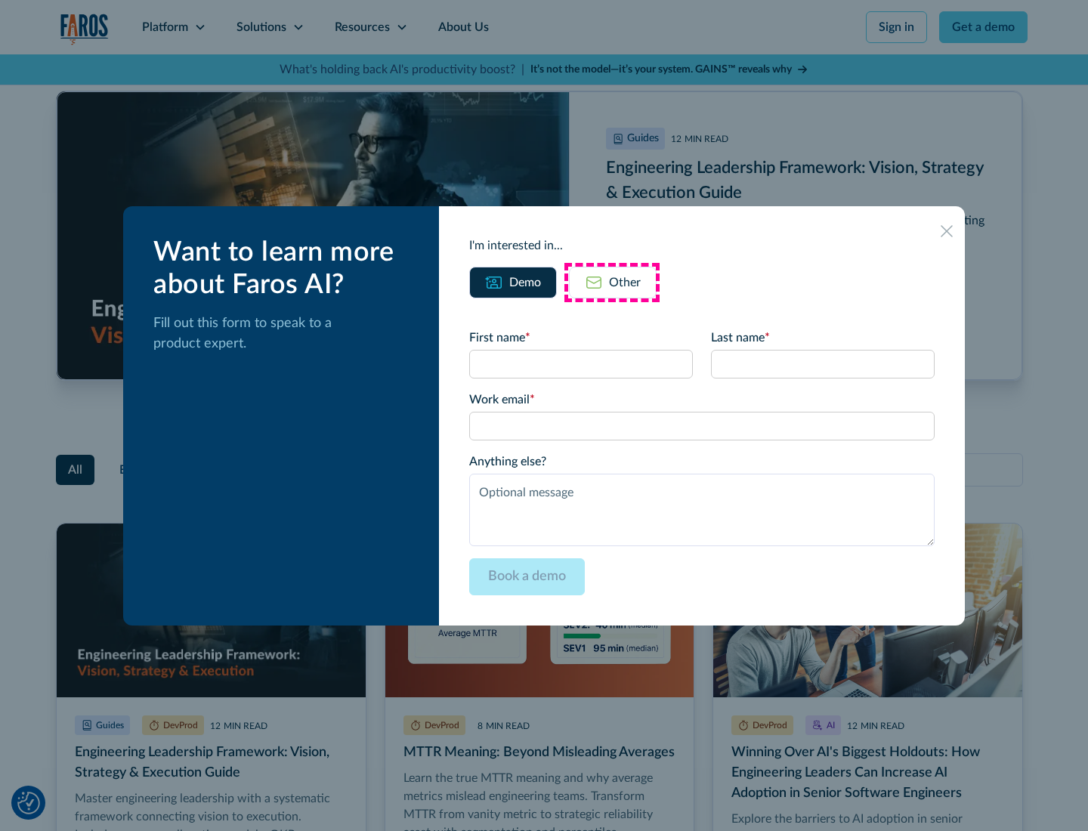
click at [612, 282] on div "Other" at bounding box center [625, 283] width 32 height 18
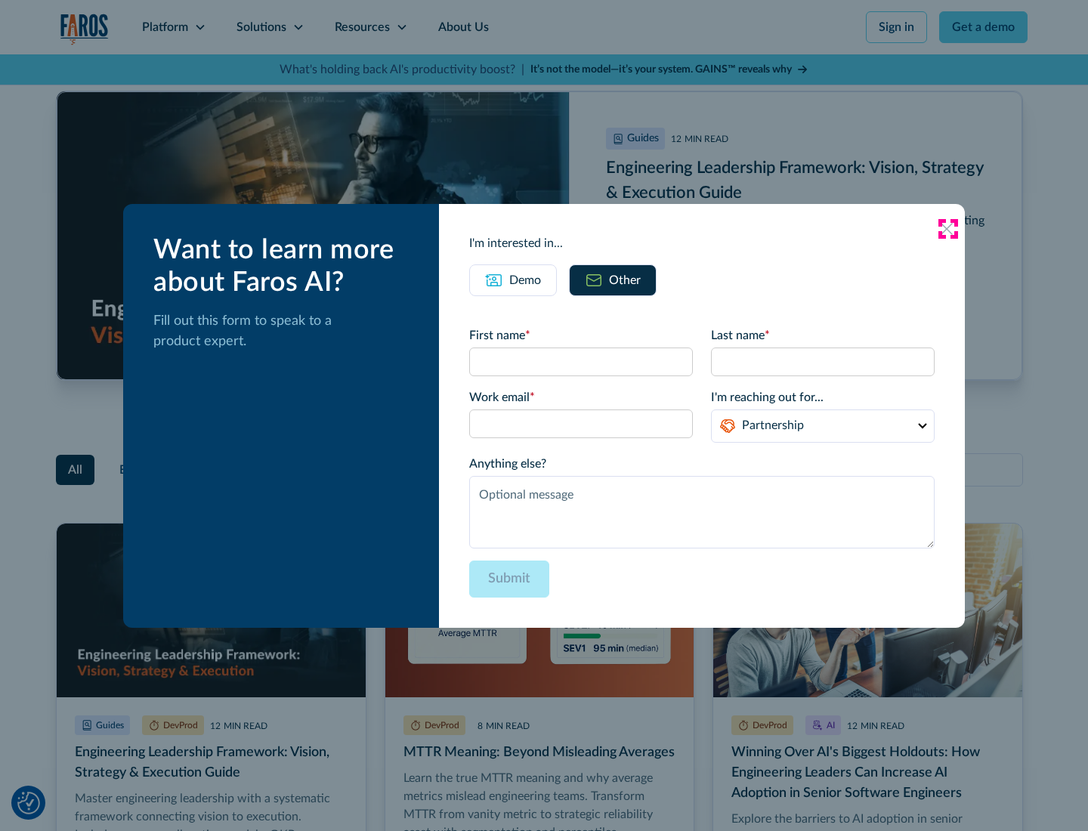
click at [948, 228] on icon at bounding box center [947, 229] width 12 height 12
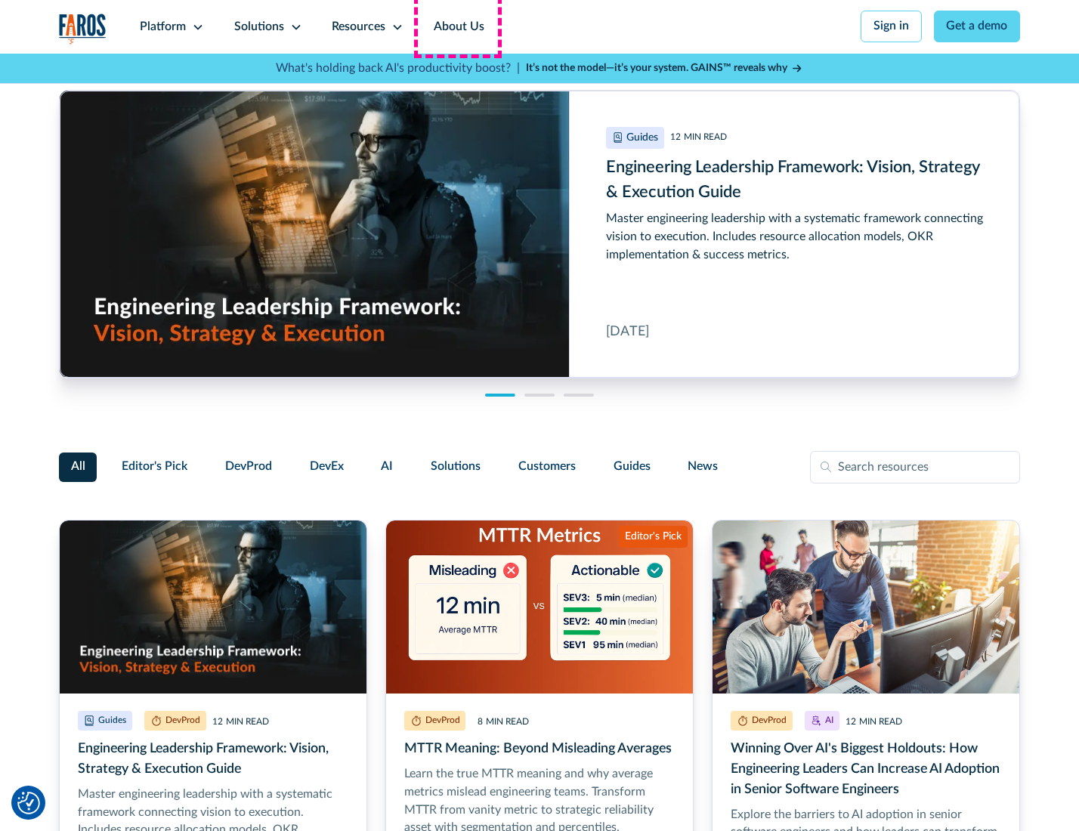
click at [457, 26] on link "About Us" at bounding box center [459, 27] width 81 height 54
